Goal: Information Seeking & Learning: Compare options

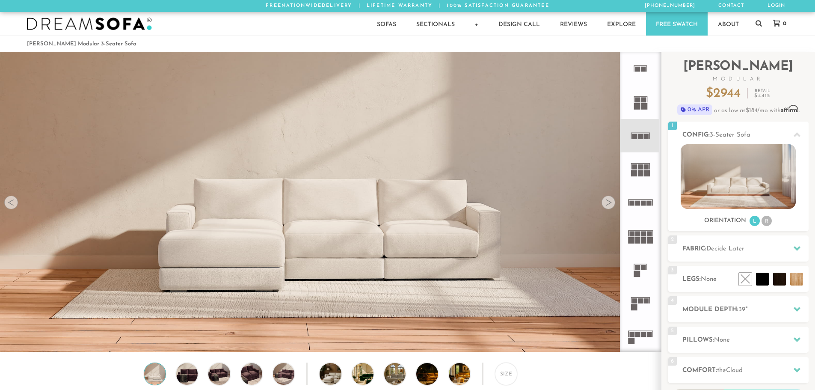
scroll to position [10022, 809]
click at [641, 302] on rect at bounding box center [641, 300] width 5 height 5
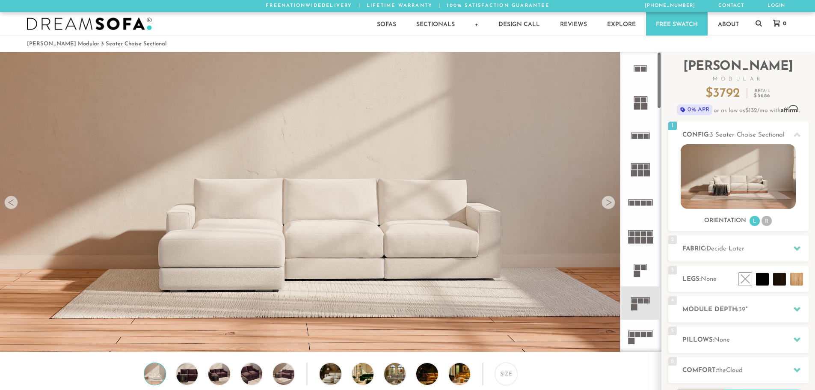
click at [630, 339] on rect at bounding box center [632, 341] width 6 height 6
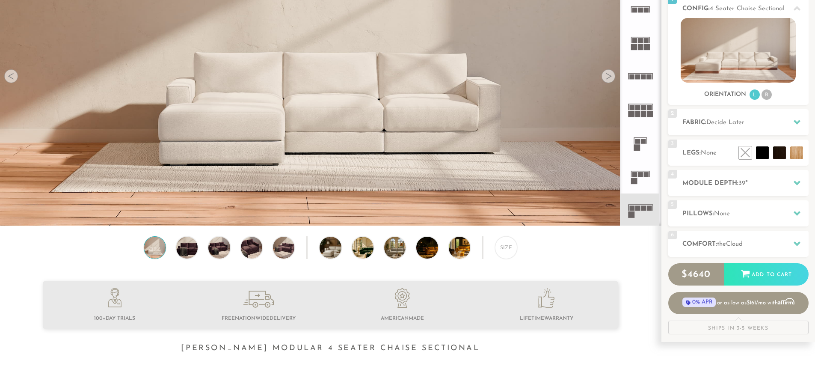
scroll to position [128, 0]
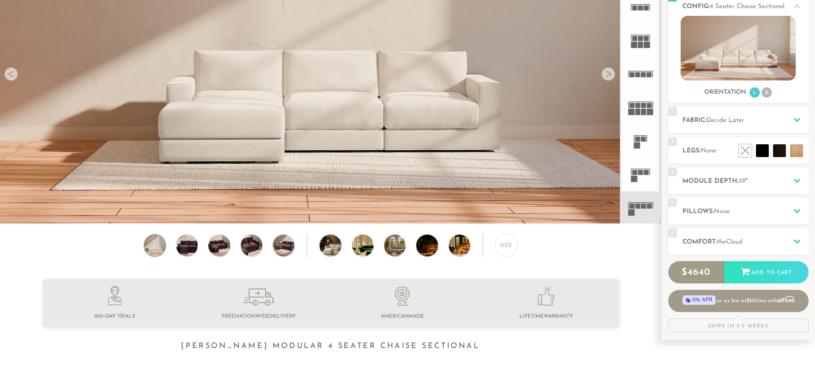
click at [185, 252] on img at bounding box center [187, 245] width 26 height 21
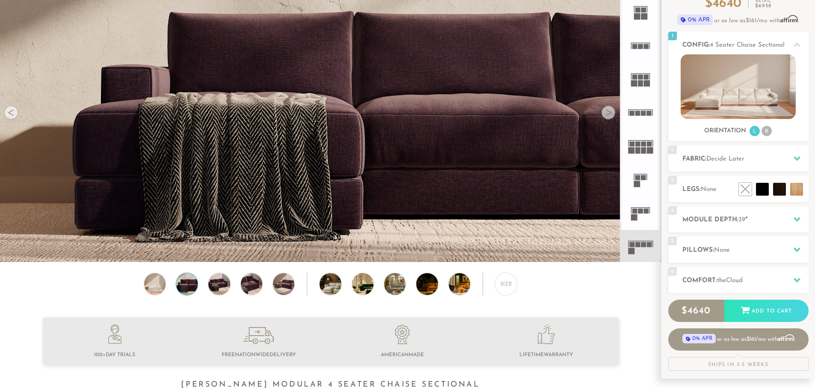
scroll to position [0, 0]
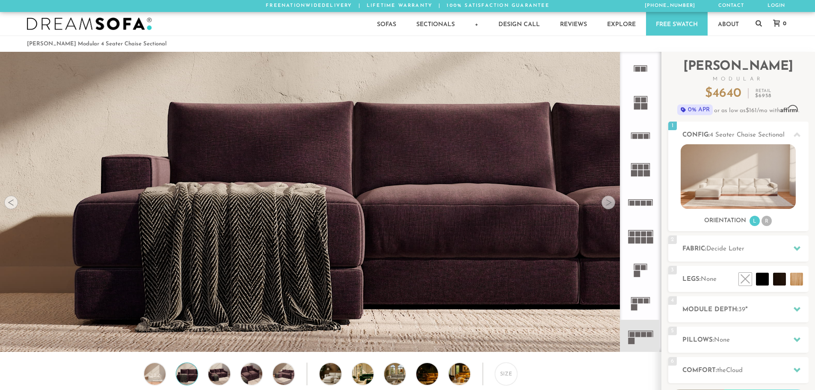
click at [769, 221] on li "R" at bounding box center [767, 221] width 10 height 10
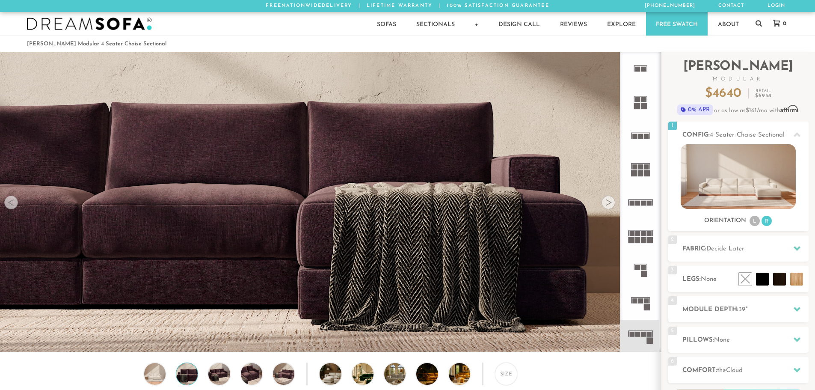
click at [645, 300] on rect at bounding box center [646, 300] width 5 height 5
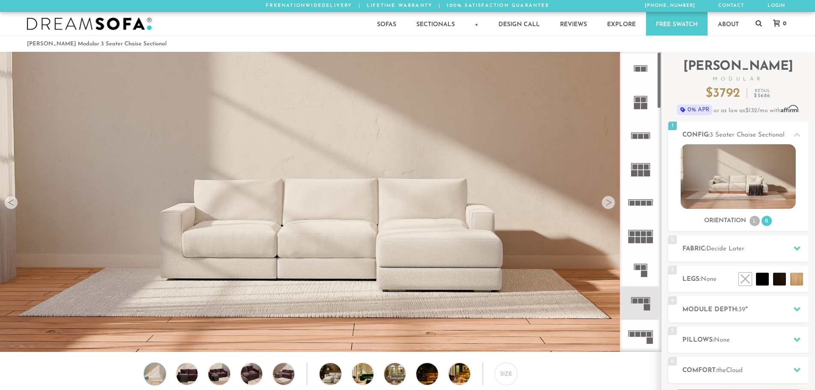
click at [755, 222] on li "L" at bounding box center [755, 221] width 10 height 10
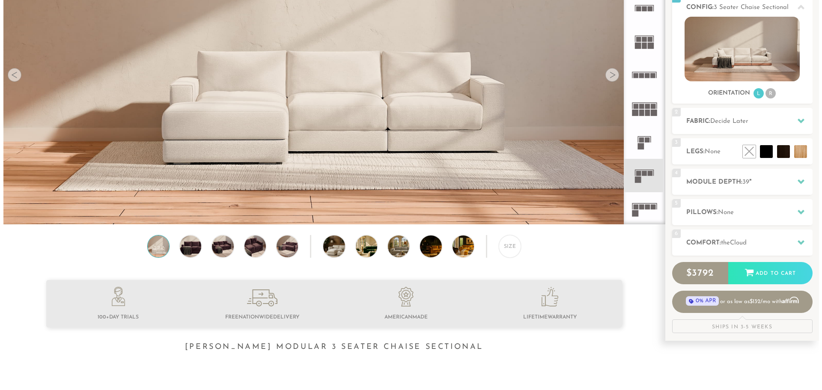
scroll to position [128, 0]
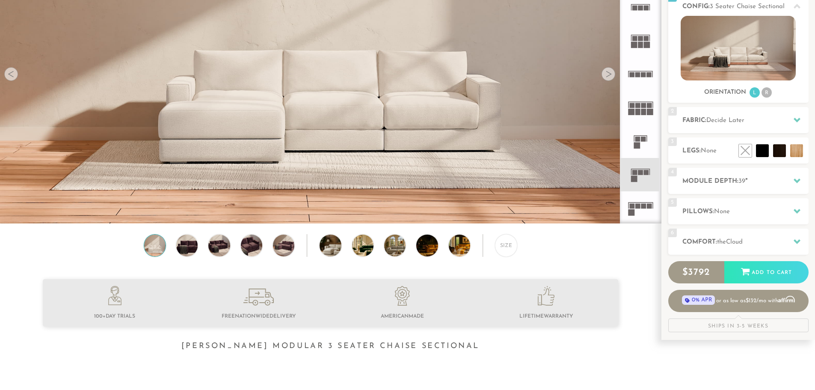
click at [221, 101] on img at bounding box center [330, 200] width 661 height 661
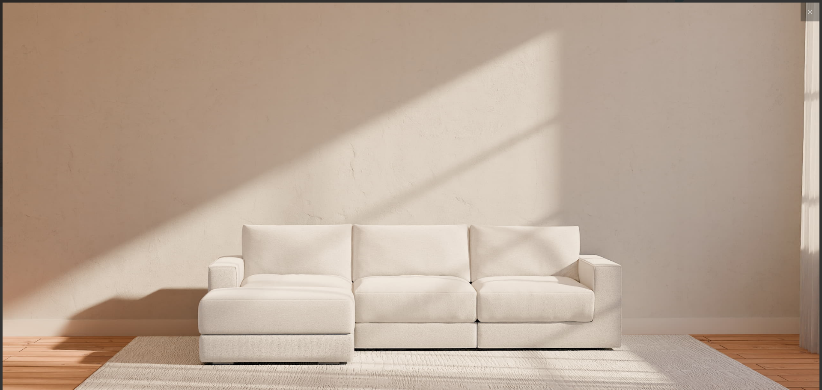
scroll to position [10034, 815]
